Goal: Information Seeking & Learning: Learn about a topic

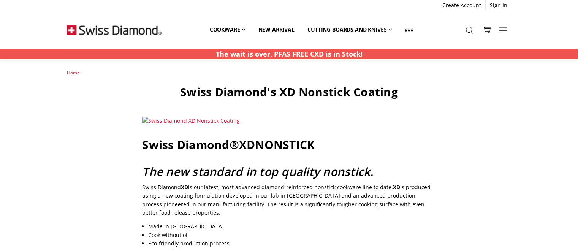
scroll to position [38, 0]
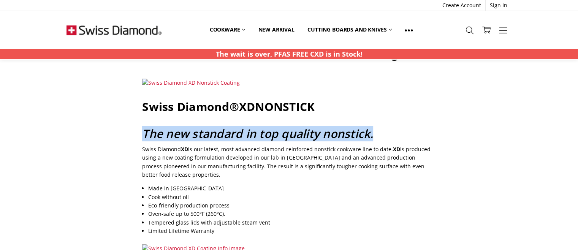
drag, startPoint x: 138, startPoint y: 139, endPoint x: 374, endPoint y: 133, distance: 236.1
copy span "The new standard in top quality nonstick."
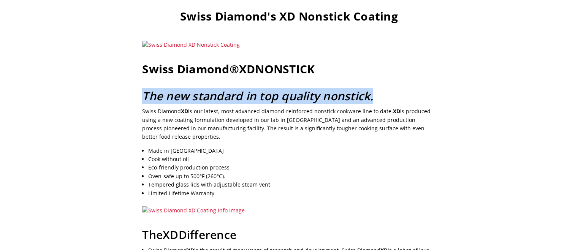
scroll to position [0, 0]
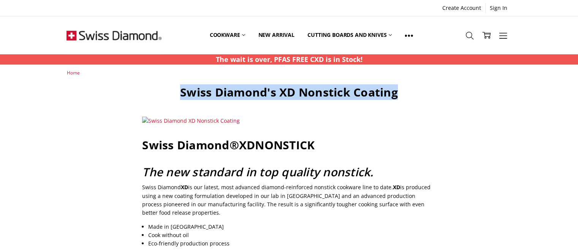
drag, startPoint x: 174, startPoint y: 95, endPoint x: 396, endPoint y: 86, distance: 221.8
click at [396, 86] on h1 "Swiss Diamond's XD Nonstick Coating" at bounding box center [289, 92] width 294 height 14
copy h1 "Swiss Diamond's XD Nonstick Coating"
